Goal: Use online tool/utility: Utilize a website feature to perform a specific function

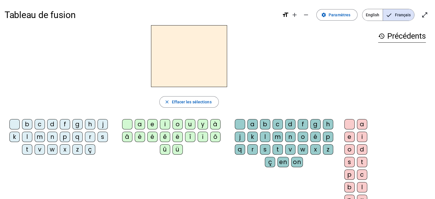
click at [65, 139] on div "p" at bounding box center [65, 137] width 10 height 10
click at [140, 120] on div "a" at bounding box center [140, 124] width 10 height 10
click at [251, 150] on div "r" at bounding box center [252, 149] width 10 height 10
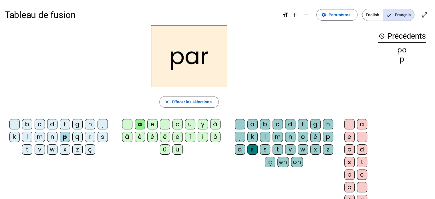
click at [14, 136] on div "k" at bounding box center [14, 137] width 10 height 10
click at [265, 137] on div "l" at bounding box center [265, 137] width 10 height 10
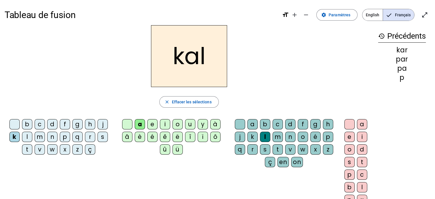
click at [27, 120] on div "b" at bounding box center [27, 124] width 10 height 10
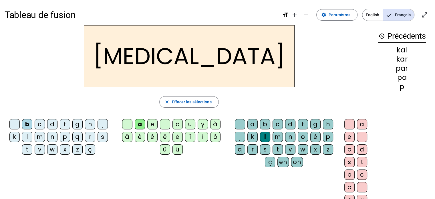
click at [277, 124] on div "c" at bounding box center [278, 124] width 10 height 10
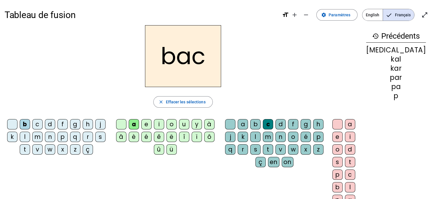
click at [106, 135] on div "s" at bounding box center [100, 137] width 10 height 10
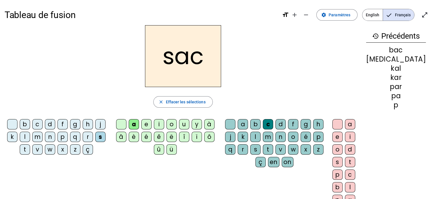
click at [273, 122] on div "c" at bounding box center [268, 124] width 10 height 10
click at [203, 105] on span "Effacer les sélections" at bounding box center [186, 101] width 40 height 7
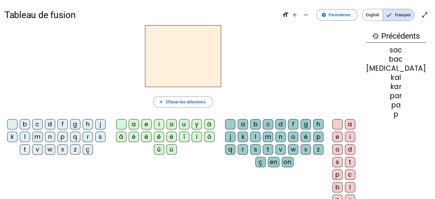
click at [98, 136] on div "s" at bounding box center [100, 137] width 10 height 10
click at [138, 122] on div "a" at bounding box center [134, 124] width 10 height 10
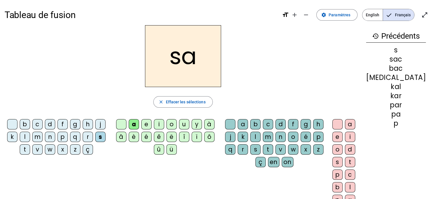
click at [189, 125] on div "u" at bounding box center [184, 124] width 10 height 10
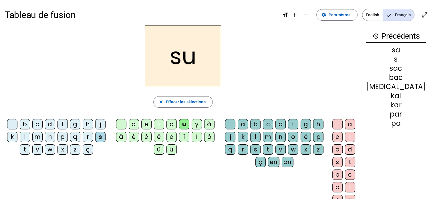
click at [248, 147] on div "r" at bounding box center [243, 149] width 10 height 10
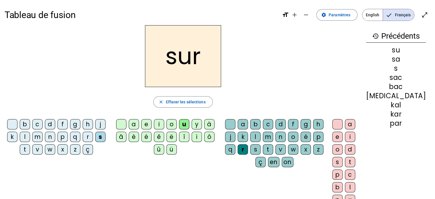
click at [43, 138] on div "m" at bounding box center [37, 137] width 10 height 10
